Goal: Task Accomplishment & Management: Manage account settings

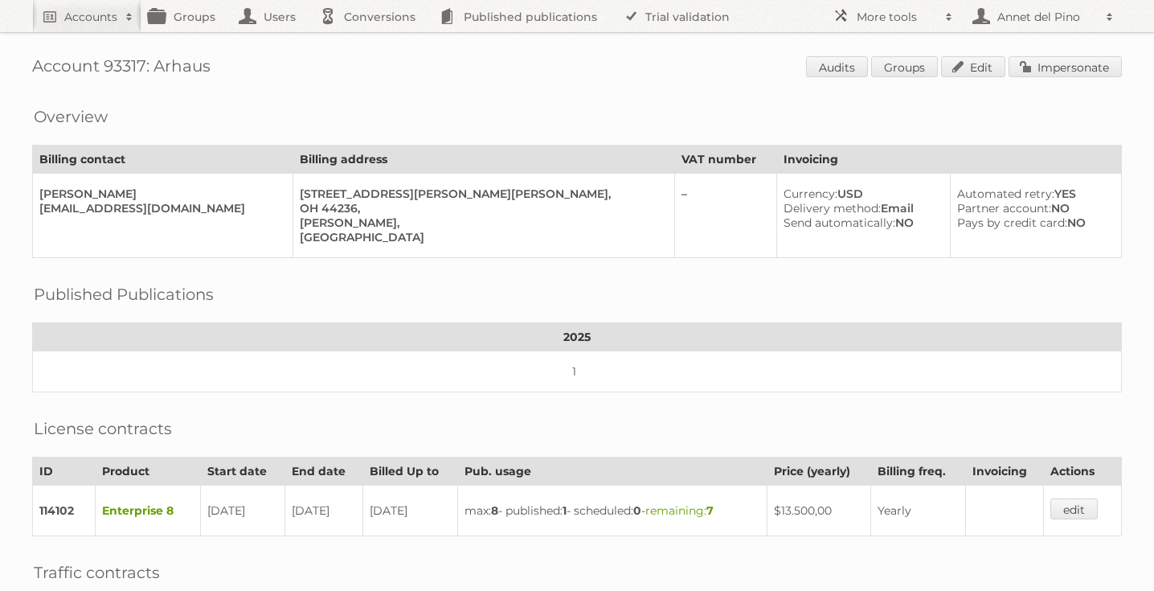
click at [88, 27] on link "Accounts" at bounding box center [86, 16] width 109 height 32
paste input"] "[EMAIL_ADDRESS][DOMAIN_NAME]"
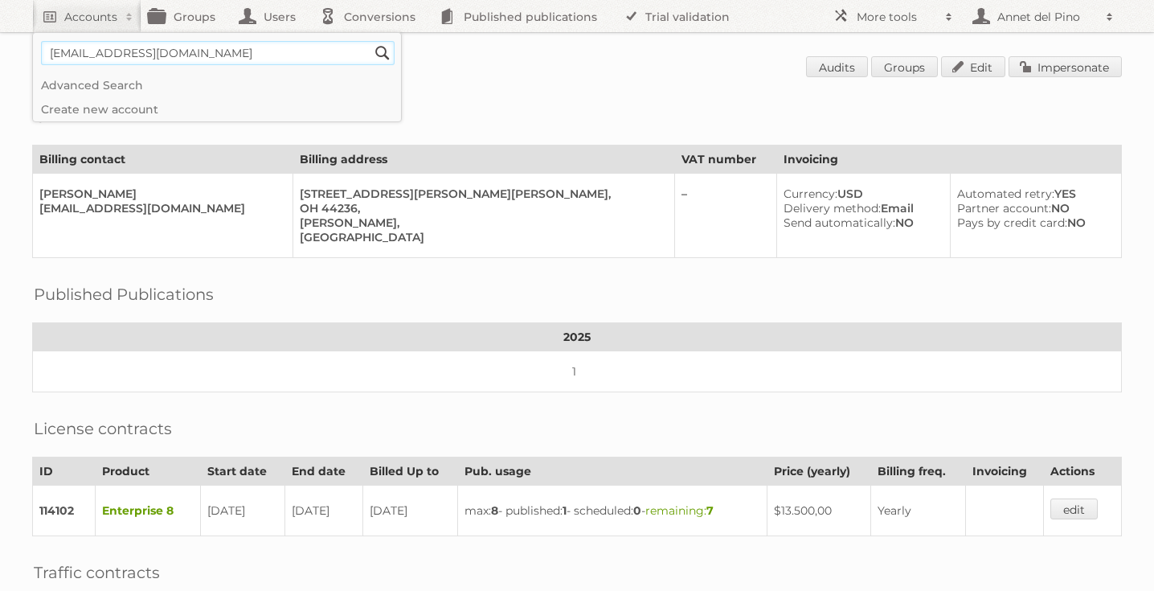
type input"] "[EMAIL_ADDRESS][DOMAIN_NAME]"
click at [370, 41] on input "Search" at bounding box center [382, 53] width 24 height 24
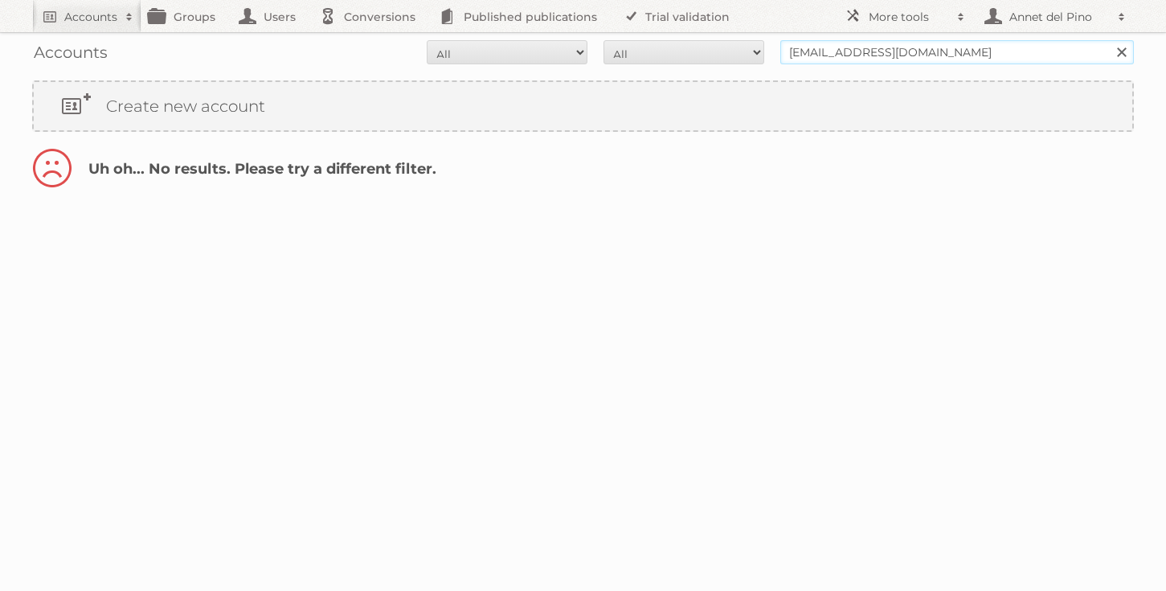
drag, startPoint x: 827, startPoint y: 57, endPoint x: 767, endPoint y: 56, distance: 60.3
click at [767, 57] on form "All Active Expired Pending All Paid Trials Self service d.may@sealey.co.uk Sear…" at bounding box center [583, 52] width 1102 height 24
type input "@sealey.co.uk"
click at [1109, 40] on input "Search" at bounding box center [1121, 52] width 24 height 24
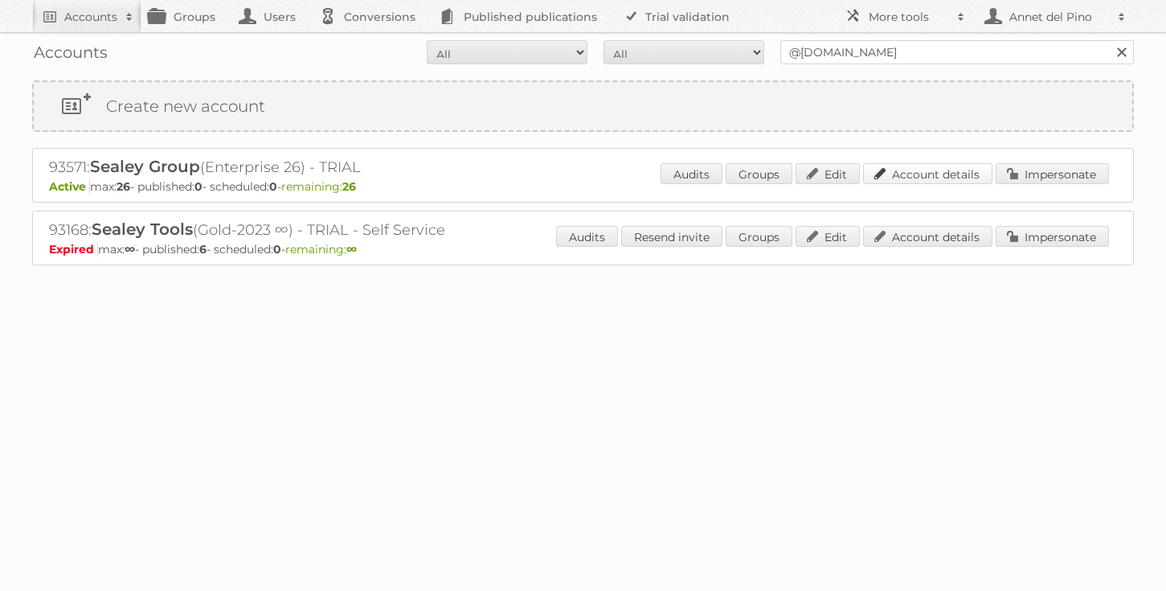
click at [894, 170] on link "Account details" at bounding box center [927, 173] width 129 height 21
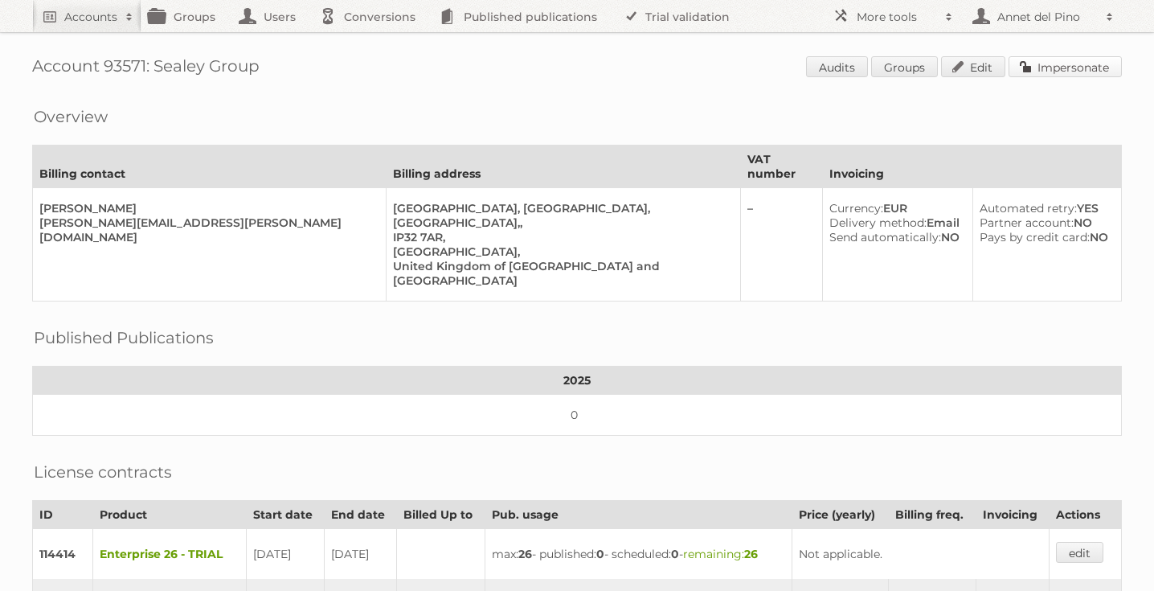
click at [1083, 62] on link "Impersonate" at bounding box center [1064, 66] width 113 height 21
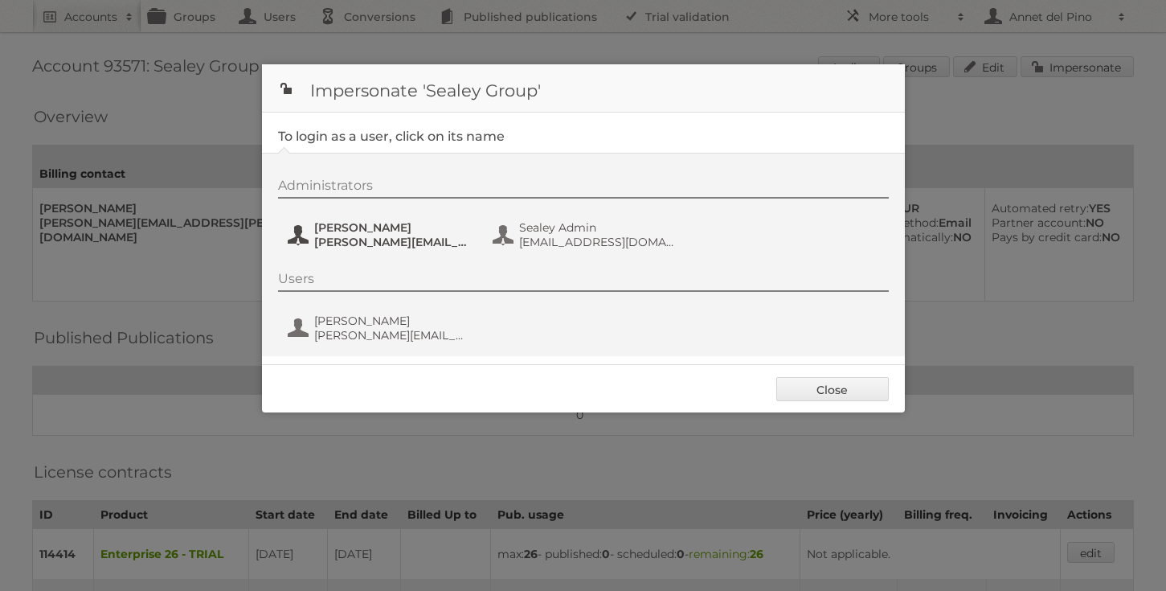
click at [327, 239] on span "a.hailstone@sealey.co.uk" at bounding box center [392, 242] width 156 height 14
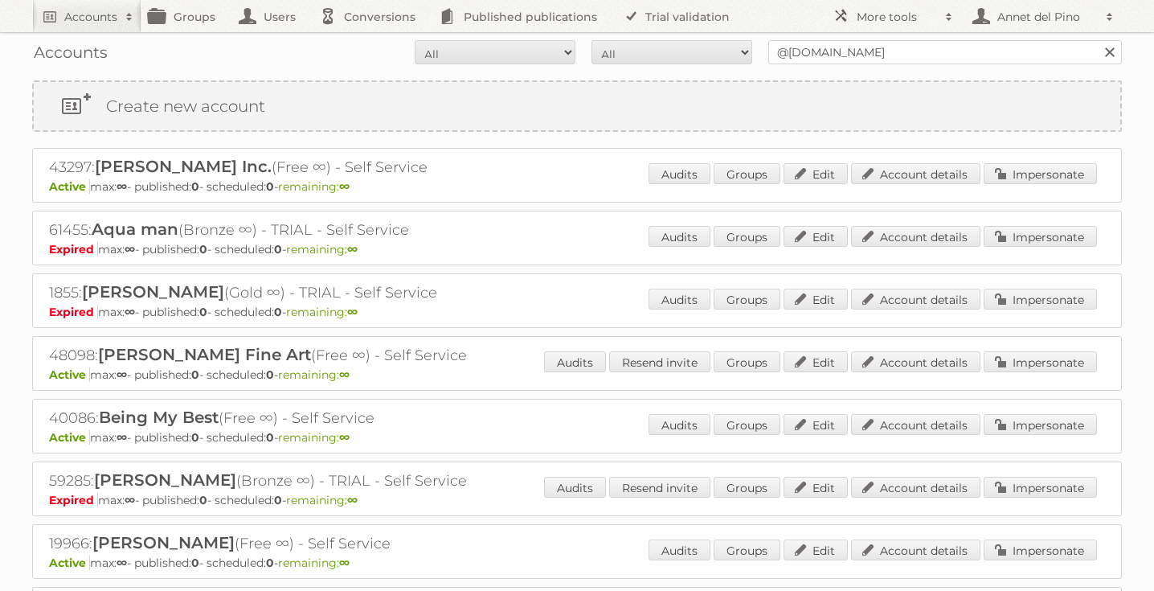
scroll to position [619, 0]
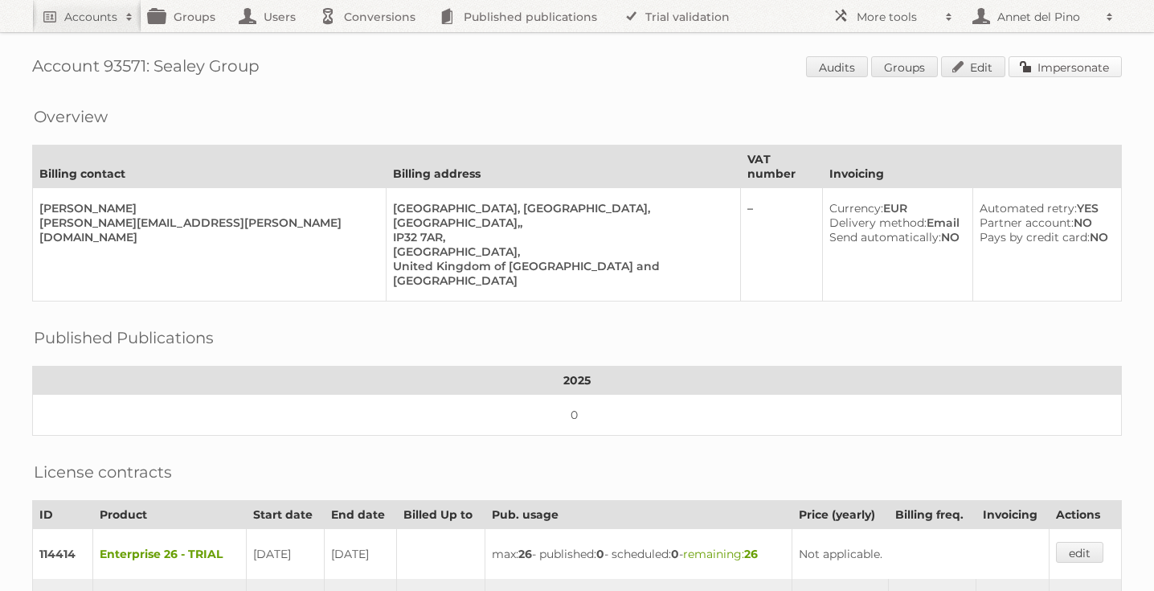
click at [1051, 62] on link "Impersonate" at bounding box center [1064, 66] width 113 height 21
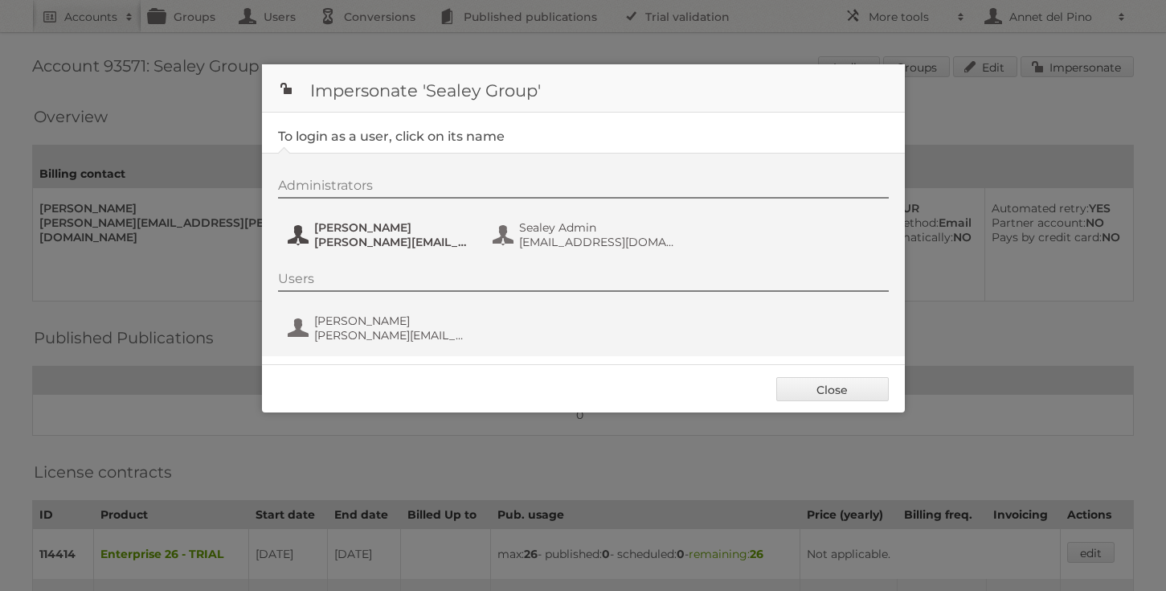
click at [367, 244] on span "a.hailstone@sealey.co.uk" at bounding box center [392, 242] width 156 height 14
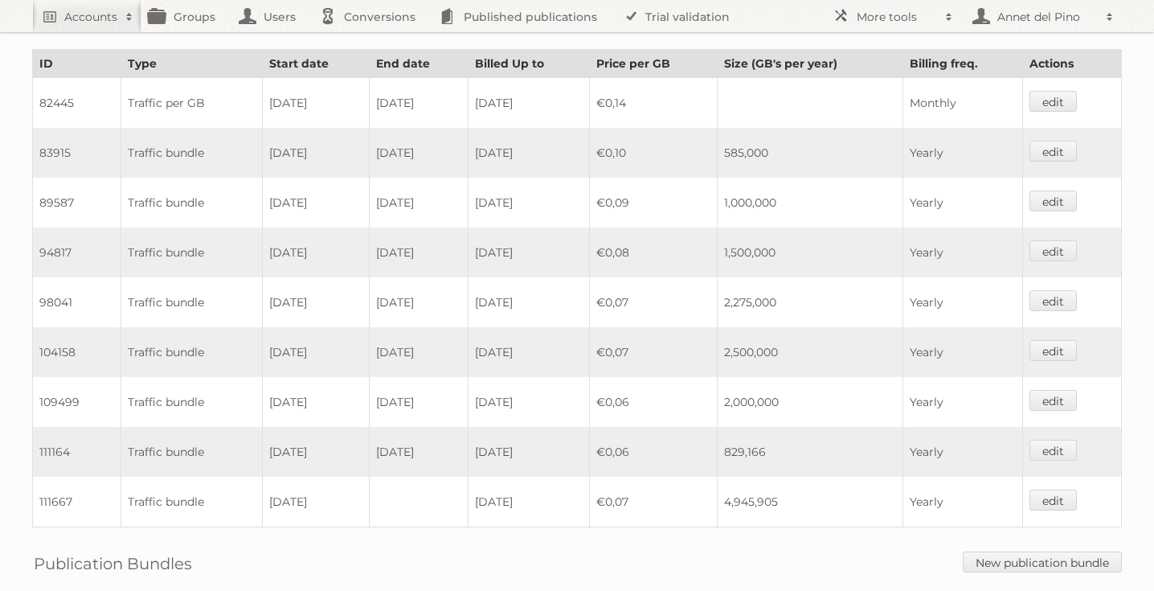
scroll to position [977, 0]
click at [55, 487] on td "111667" at bounding box center [77, 500] width 88 height 51
click at [755, 485] on td "4,945,905" at bounding box center [811, 500] width 186 height 51
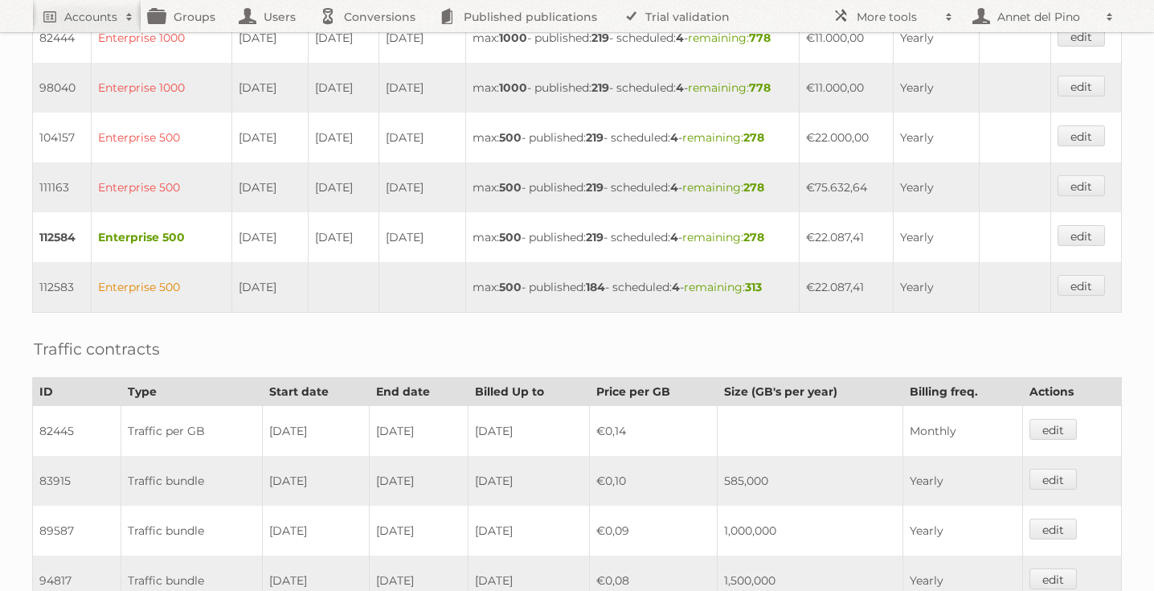
scroll to position [0, 0]
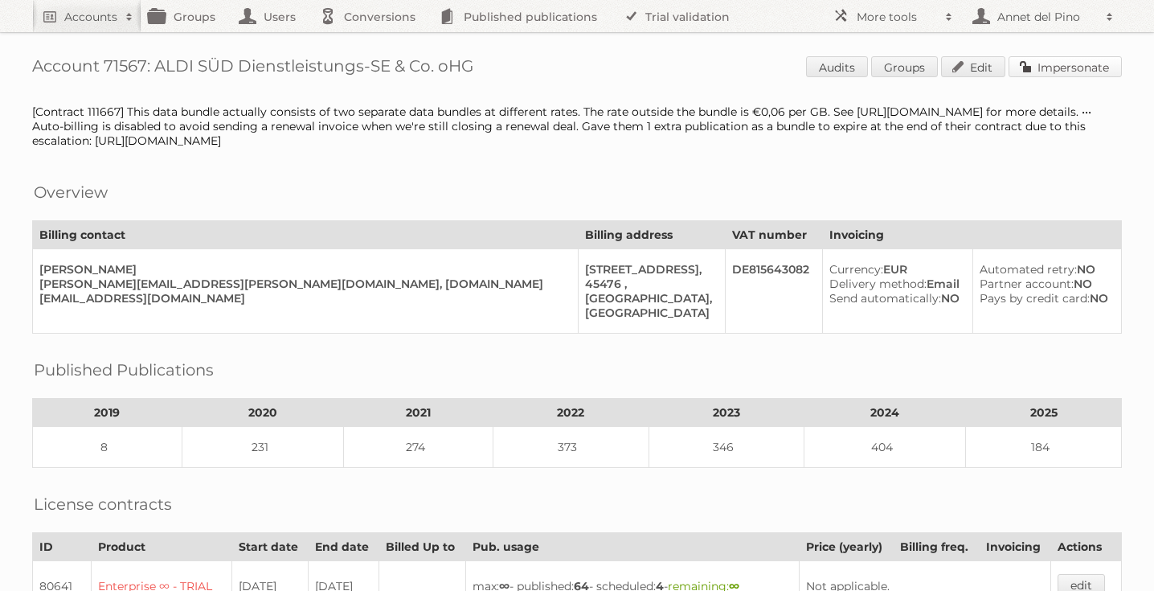
click at [1070, 66] on link "Impersonate" at bounding box center [1064, 66] width 113 height 21
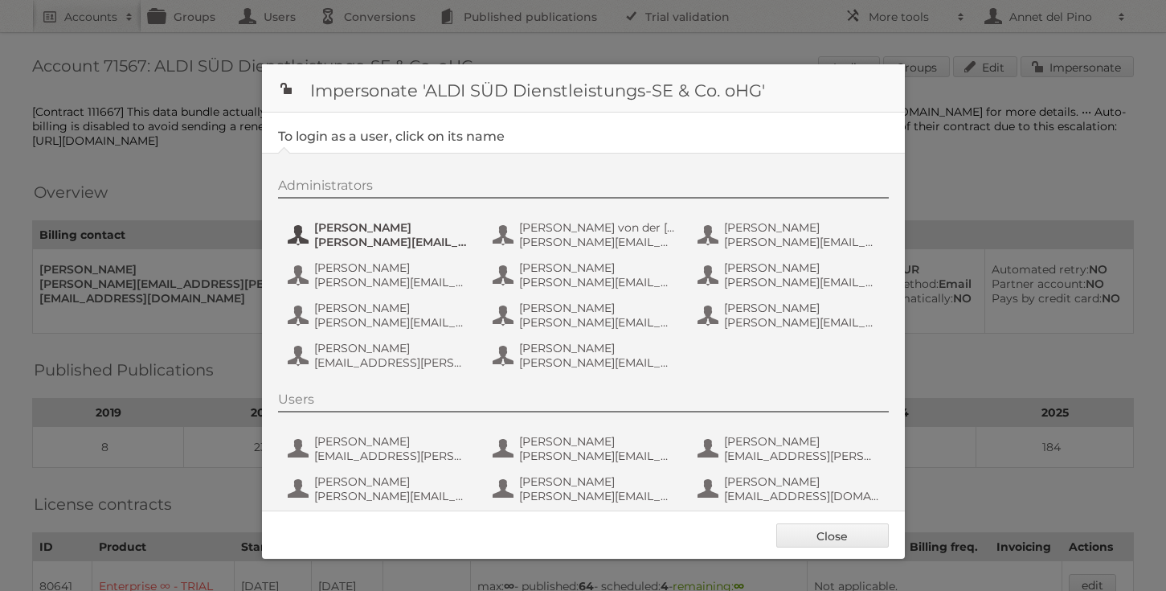
click at [356, 244] on span "a.kaiser@s-v.de" at bounding box center [392, 242] width 156 height 14
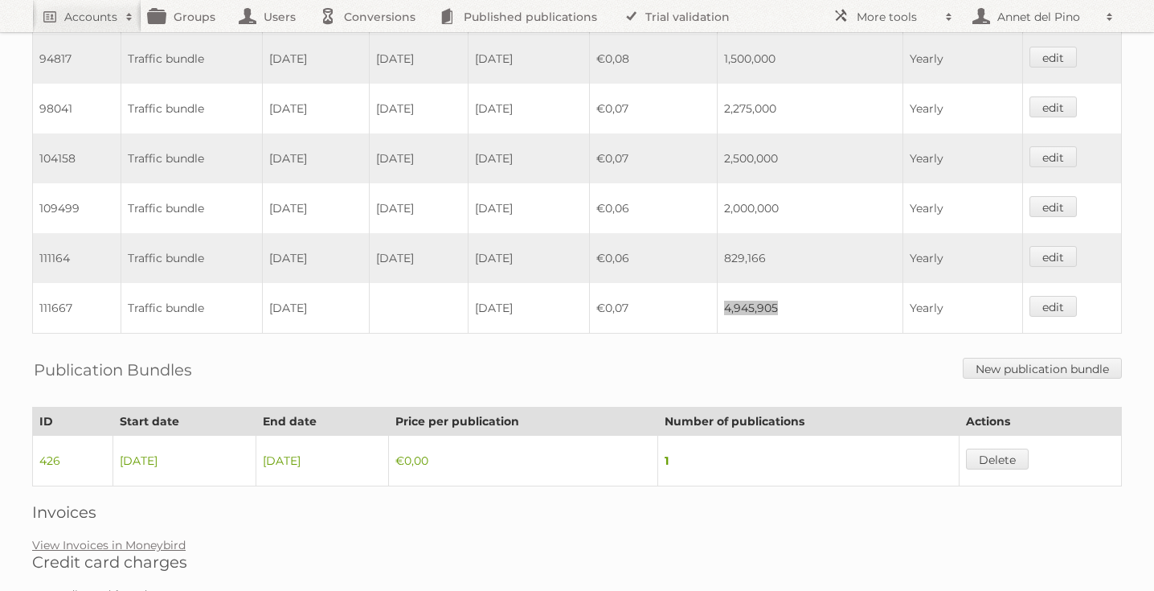
scroll to position [1166, 0]
